Goal: Task Accomplishment & Management: Use online tool/utility

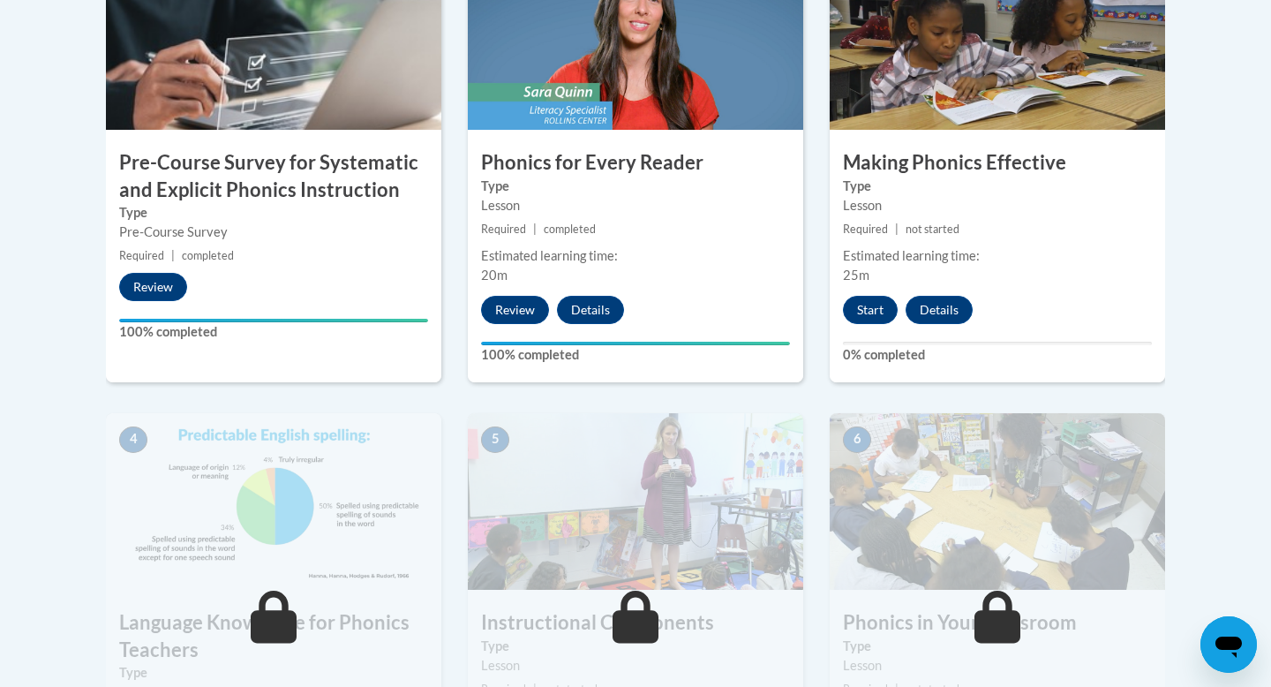
scroll to position [643, 0]
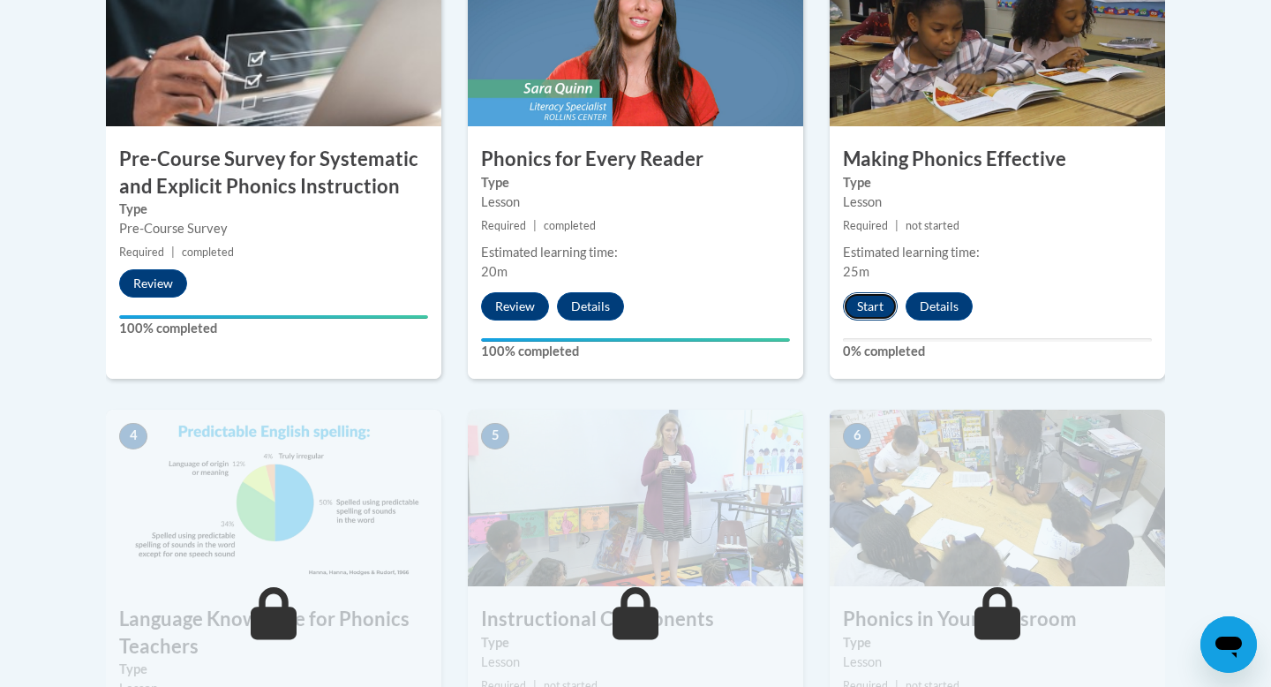
click at [867, 299] on button "Start" at bounding box center [870, 306] width 55 height 28
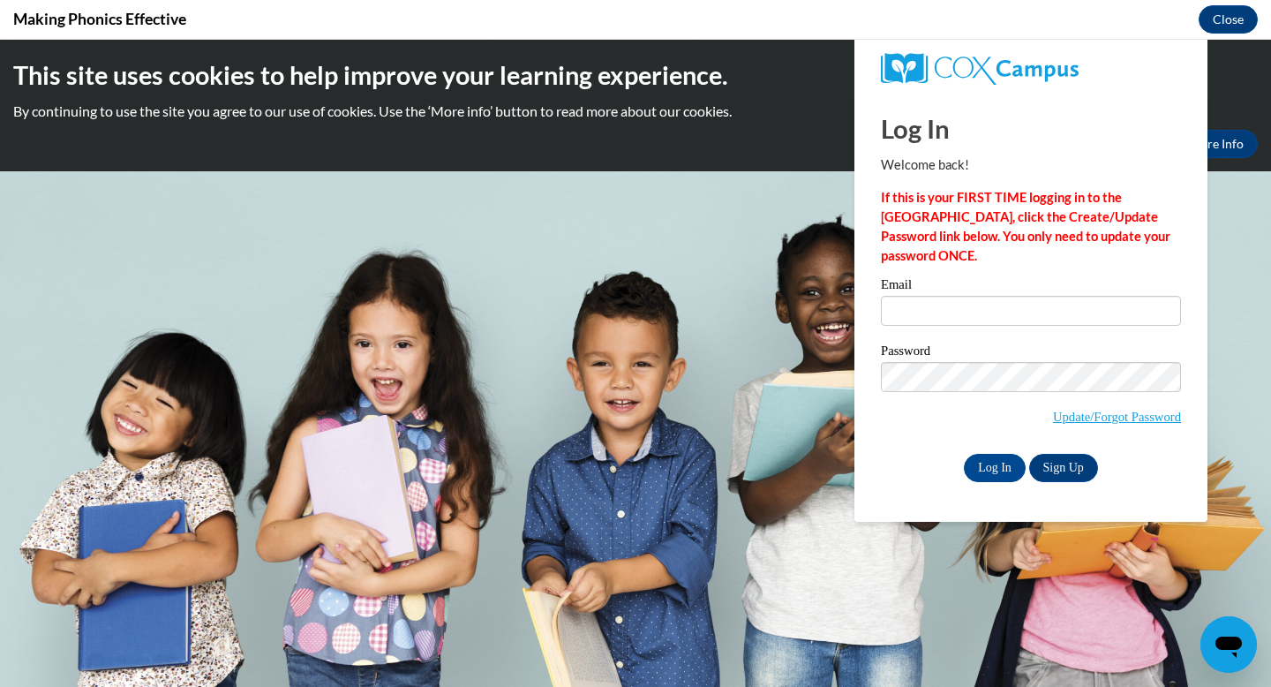
scroll to position [0, 0]
click at [937, 313] on input "Email" at bounding box center [1031, 311] width 300 height 30
type input "eg5wift@icloud.com"
click at [996, 466] on input "Log In" at bounding box center [995, 468] width 62 height 28
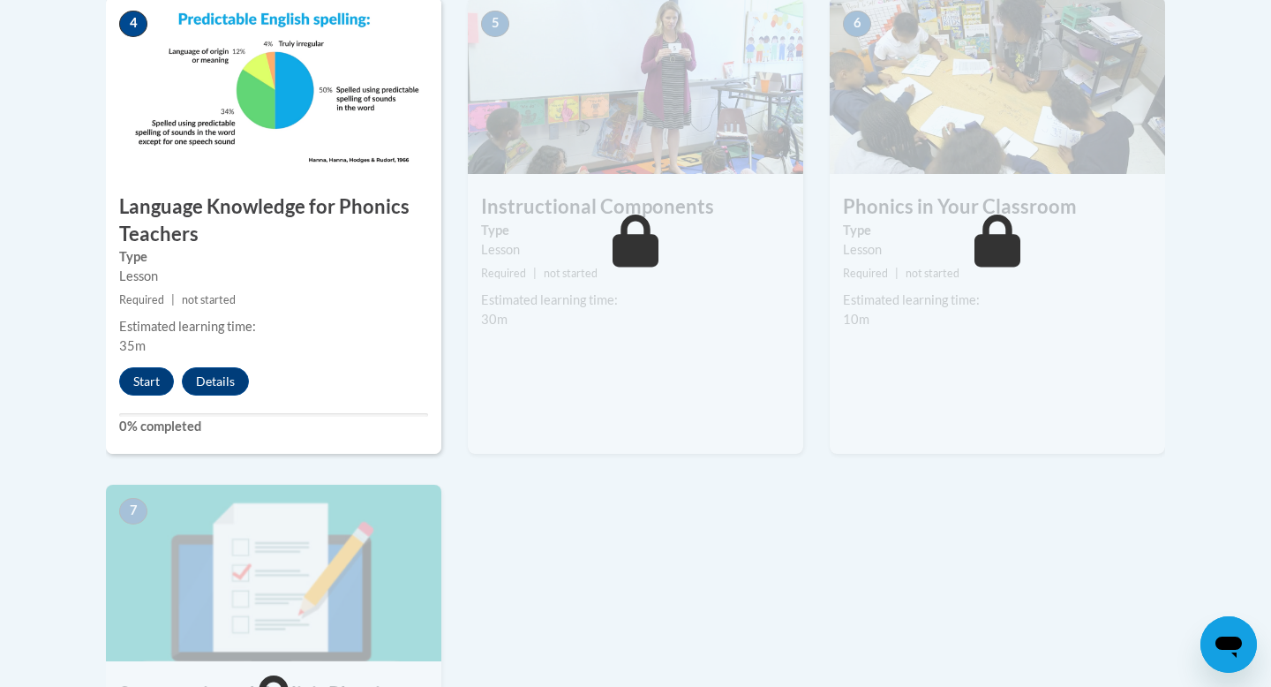
scroll to position [1050, 0]
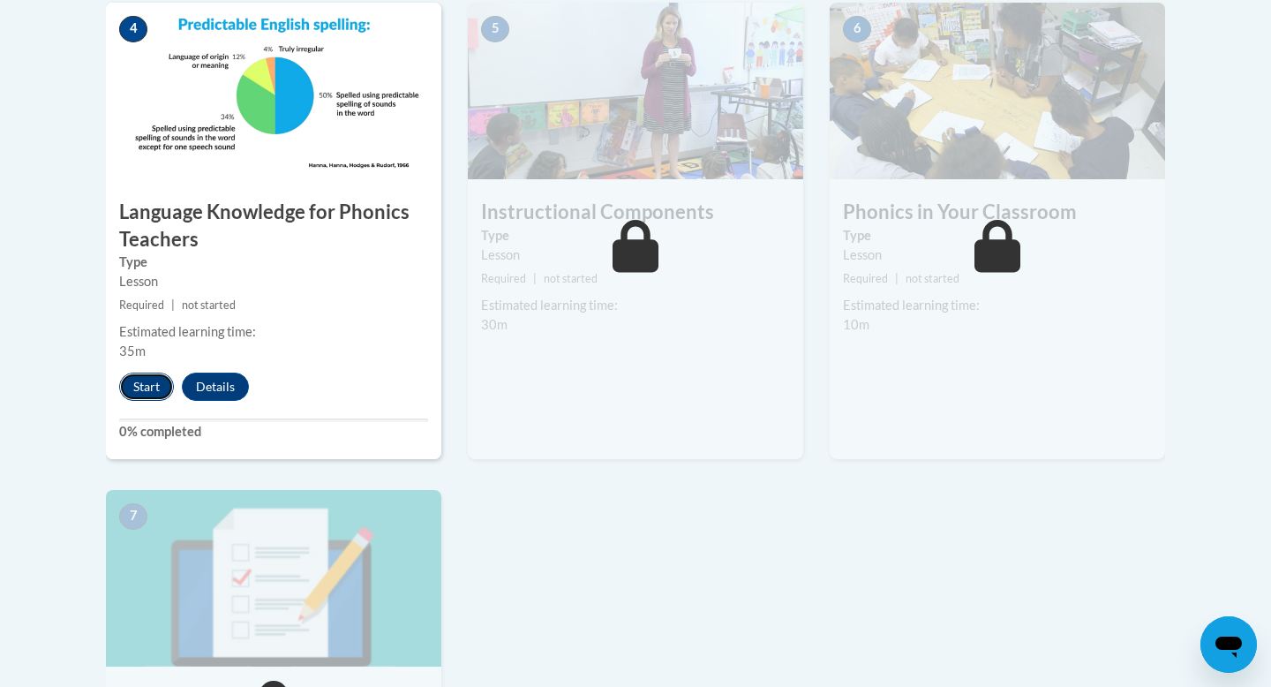
click at [137, 384] on button "Start" at bounding box center [146, 386] width 55 height 28
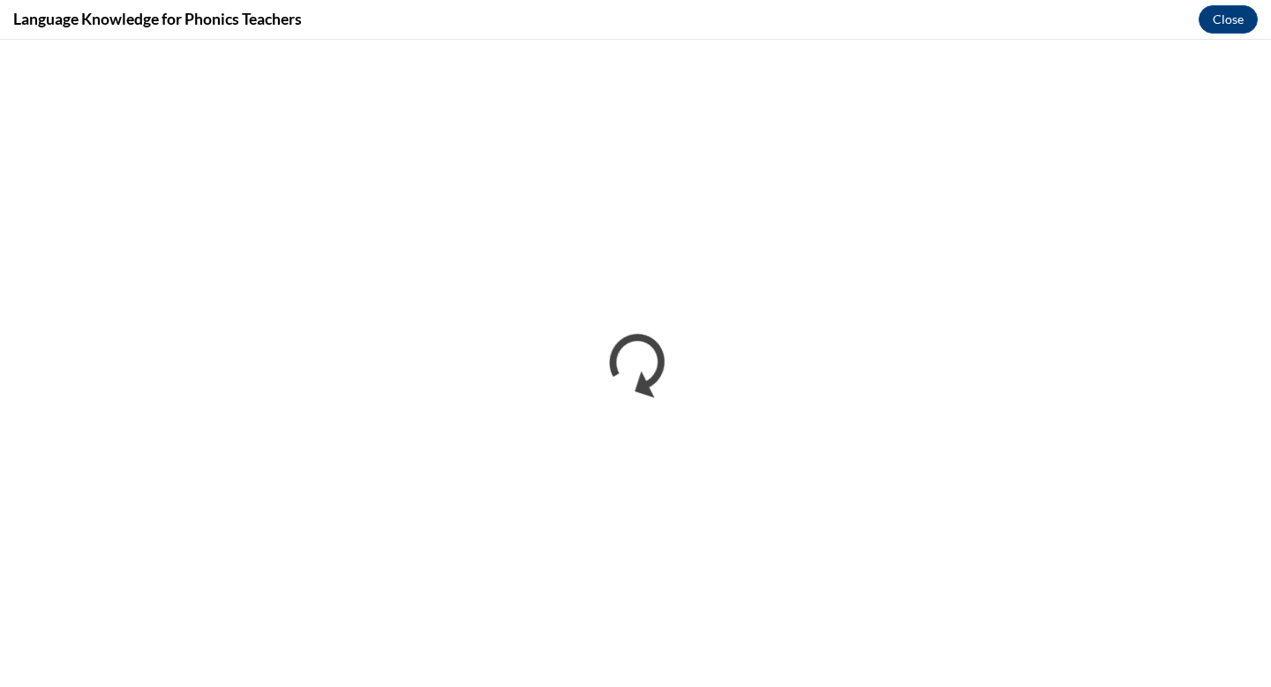
scroll to position [0, 0]
